Goal: Information Seeking & Learning: Learn about a topic

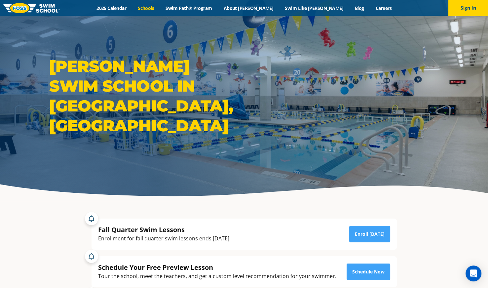
click at [160, 8] on link "Schools" at bounding box center [146, 8] width 28 height 6
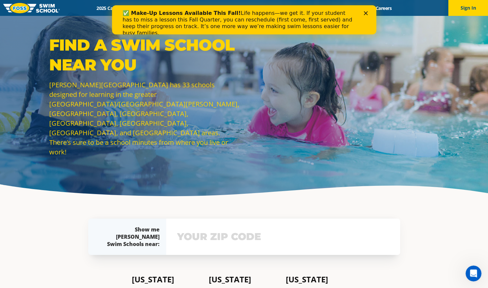
click at [412, 23] on div "Find a Swim School Near You Foss Swim School has 33 schools designed for learni…" at bounding box center [244, 101] width 488 height 202
click at [364, 11] on icon "Close" at bounding box center [366, 13] width 4 height 4
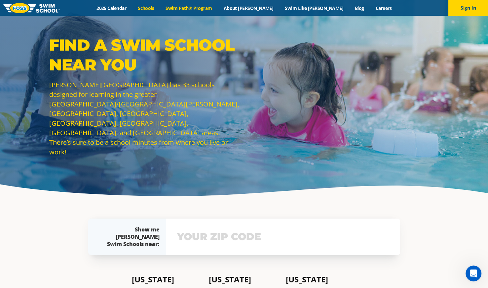
click at [217, 5] on link "Swim Path® Program" at bounding box center [189, 8] width 58 height 6
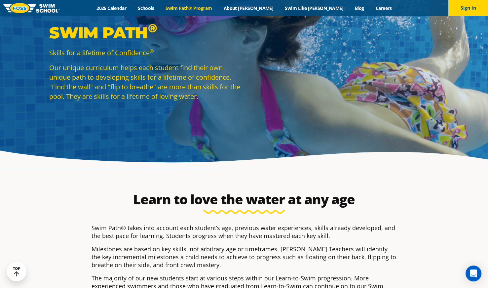
scroll to position [33, 0]
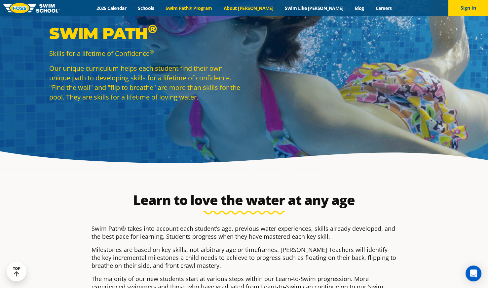
click at [263, 5] on link "About [PERSON_NAME]" at bounding box center [249, 8] width 62 height 6
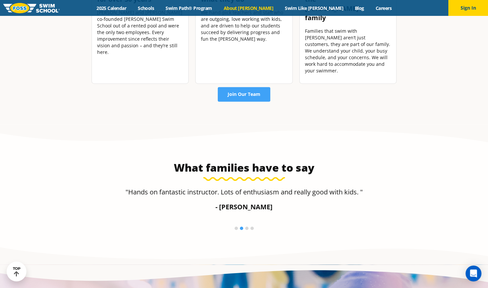
scroll to position [1025, 0]
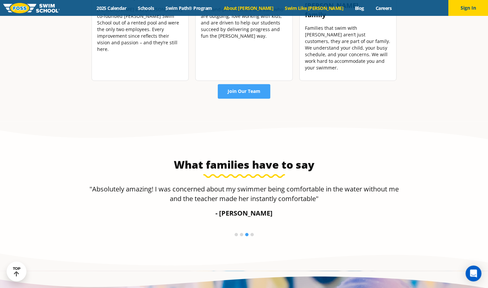
click at [309, 8] on link "Swim Like [PERSON_NAME]" at bounding box center [314, 8] width 70 height 6
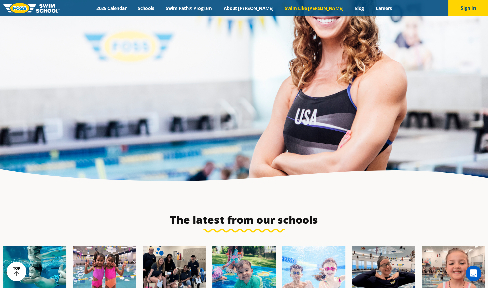
scroll to position [1687, 0]
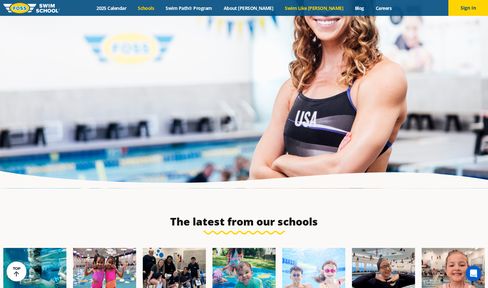
click at [160, 7] on link "Schools" at bounding box center [146, 8] width 28 height 6
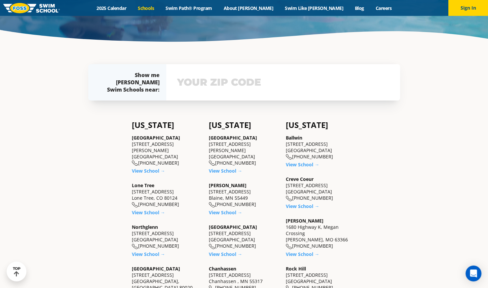
scroll to position [165, 0]
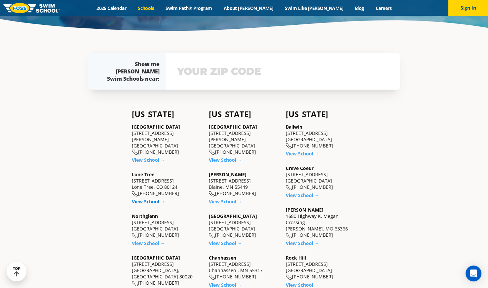
click at [149, 198] on link "View School →" at bounding box center [148, 201] width 33 height 6
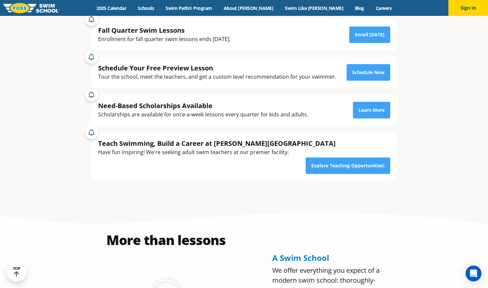
scroll to position [165, 0]
